Goal: Task Accomplishment & Management: Complete application form

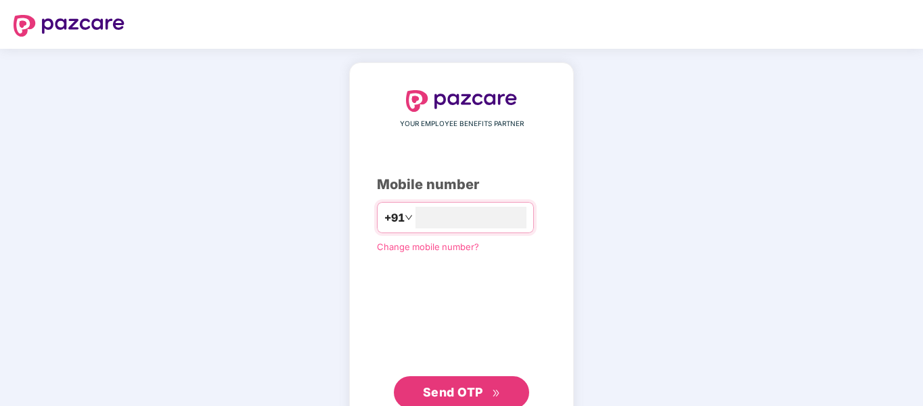
type input "**********"
click at [466, 385] on span "Send OTP" at bounding box center [453, 390] width 60 height 14
click at [489, 213] on input "**********" at bounding box center [471, 217] width 111 height 22
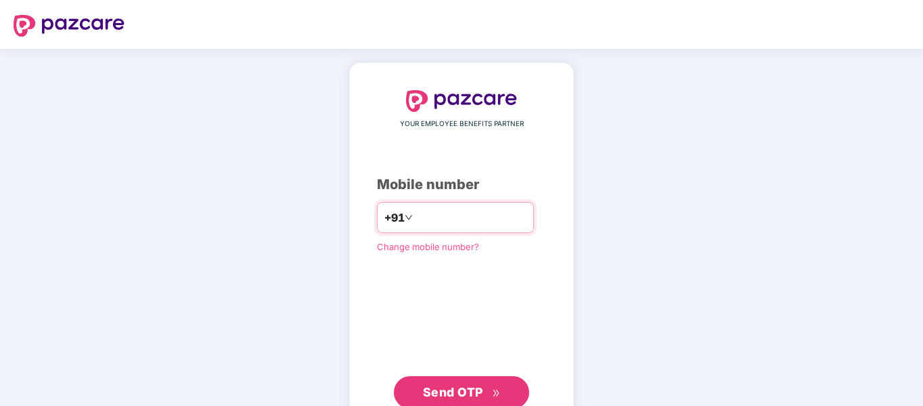
click at [440, 213] on input "number" at bounding box center [471, 217] width 111 height 22
